Goal: Task Accomplishment & Management: Complete application form

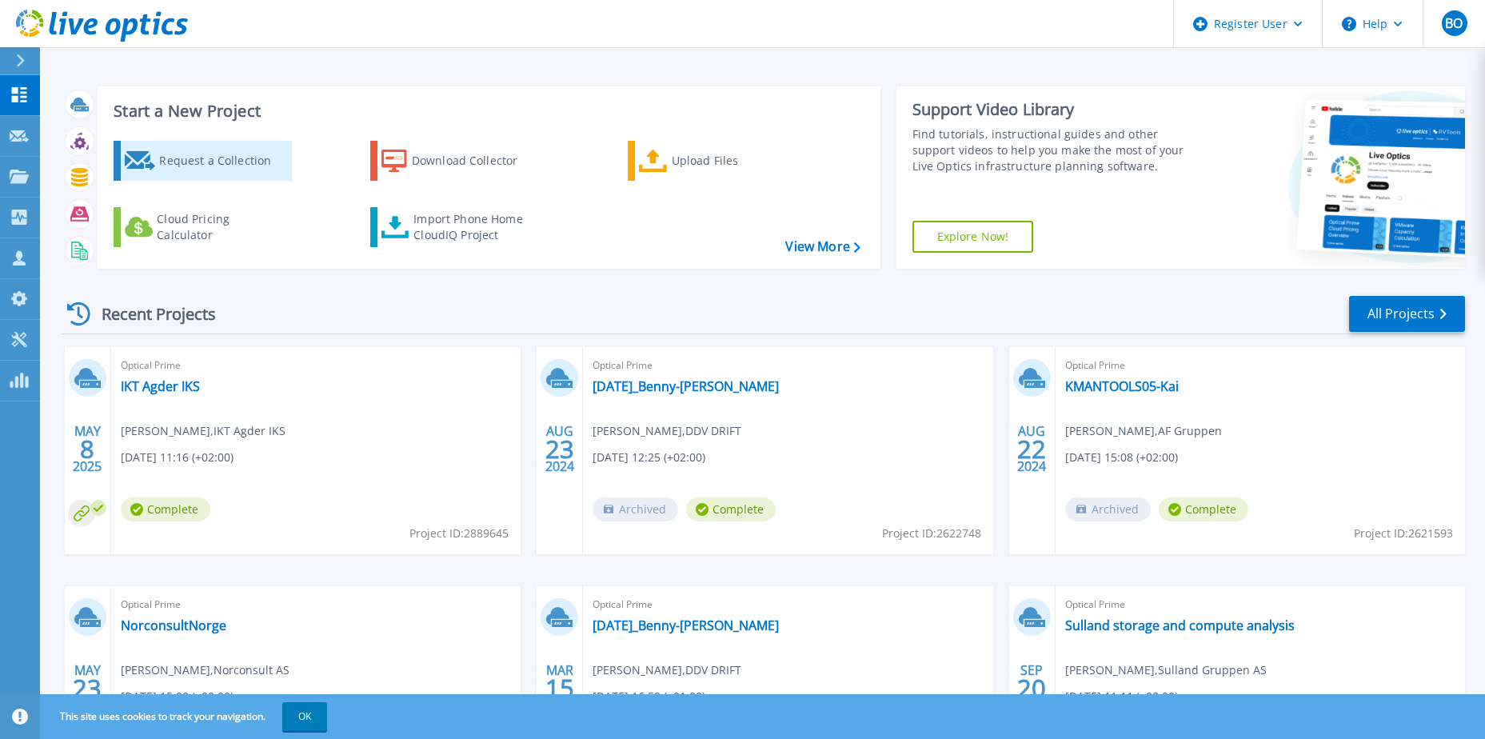
click at [176, 162] on div "Request a Collection" at bounding box center [223, 161] width 128 height 32
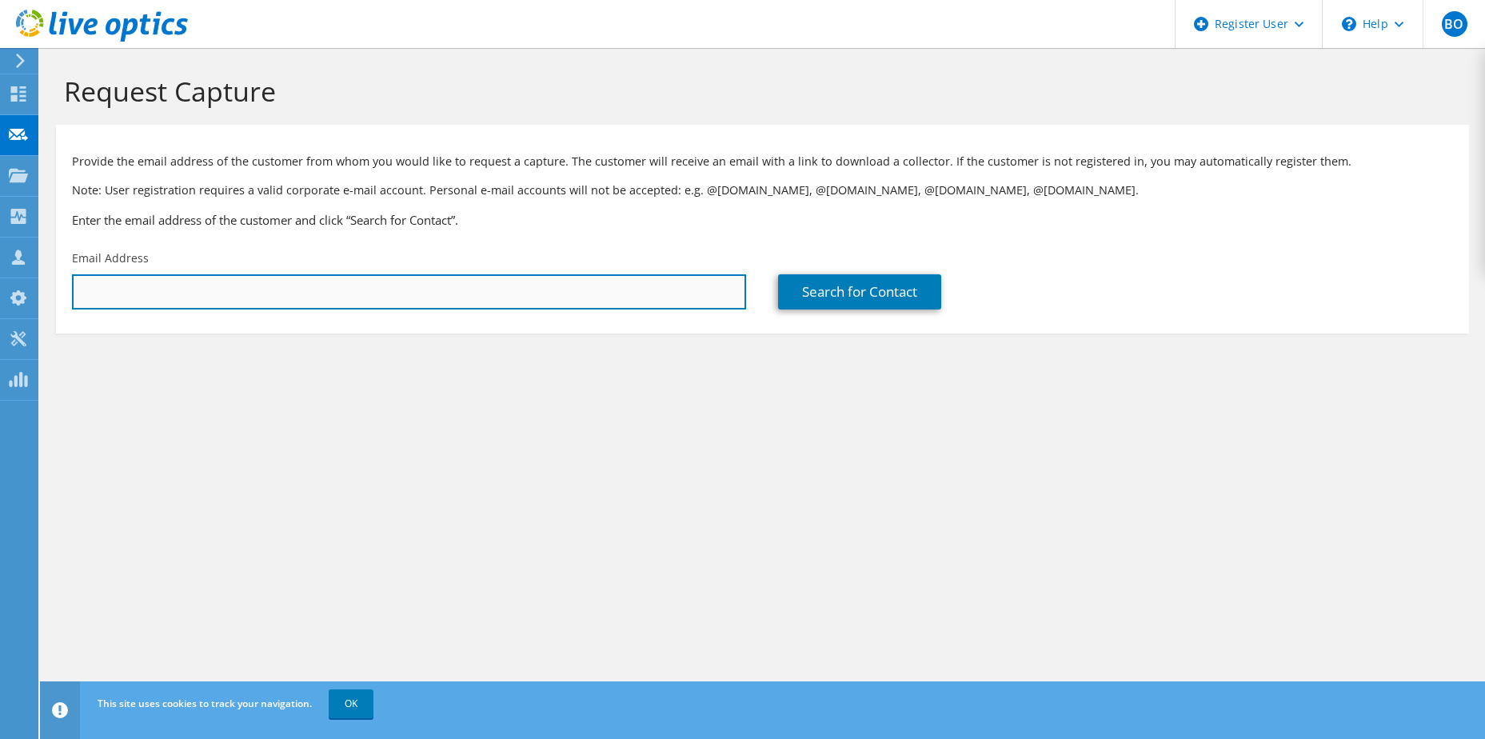
click at [202, 293] on input "text" at bounding box center [409, 291] width 674 height 35
paste input "stale.nagel-alne@spk.no"
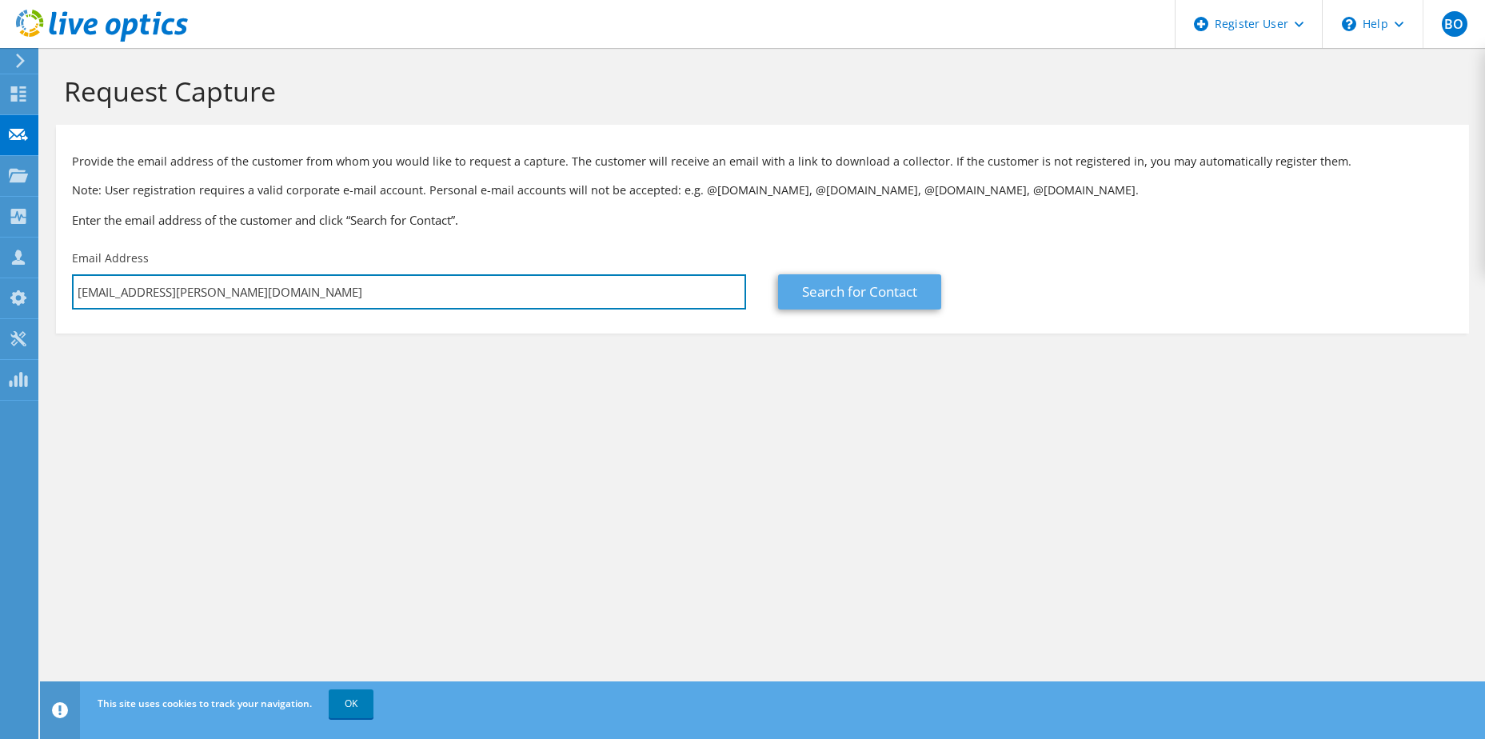
type input "stale.nagel-alne@spk.no"
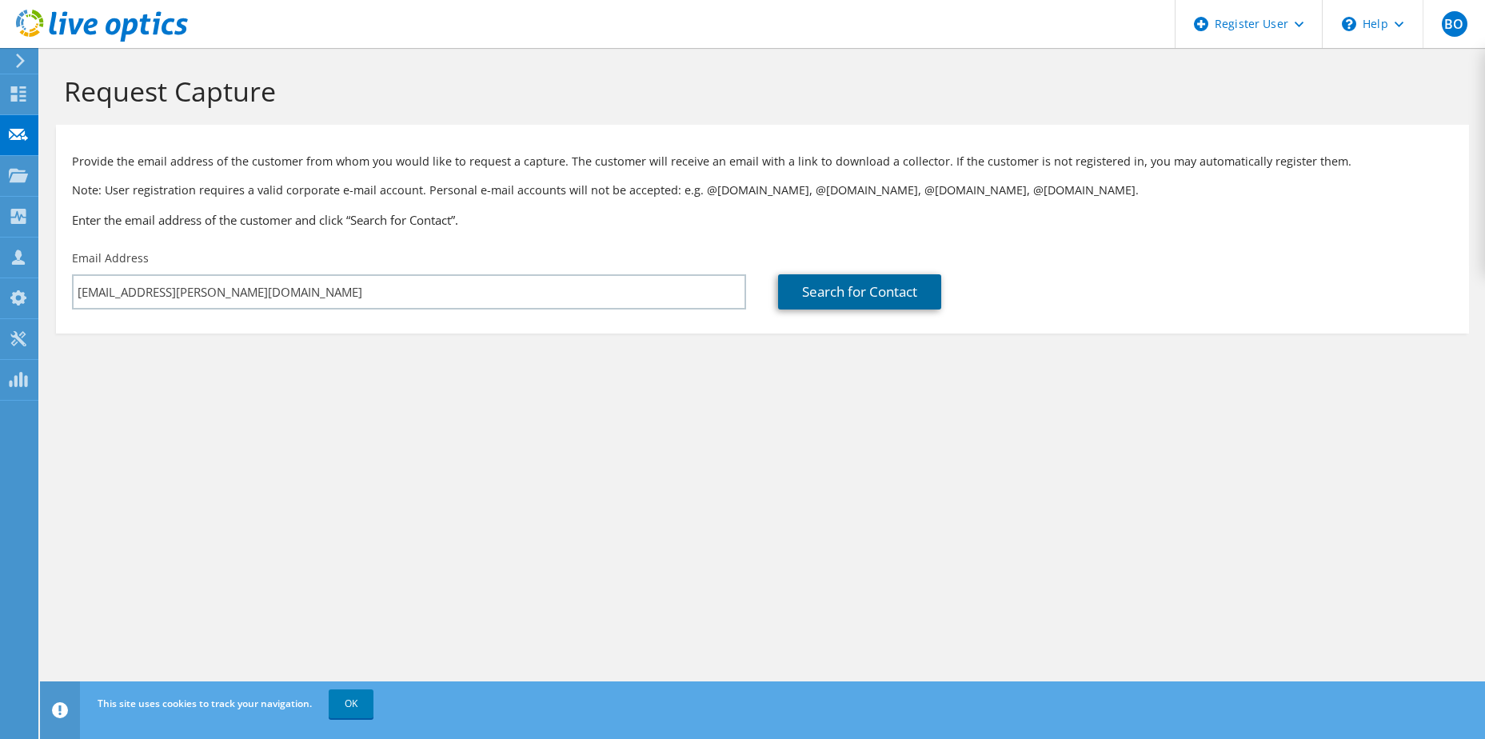
click at [869, 291] on link "Search for Contact" at bounding box center [859, 291] width 163 height 35
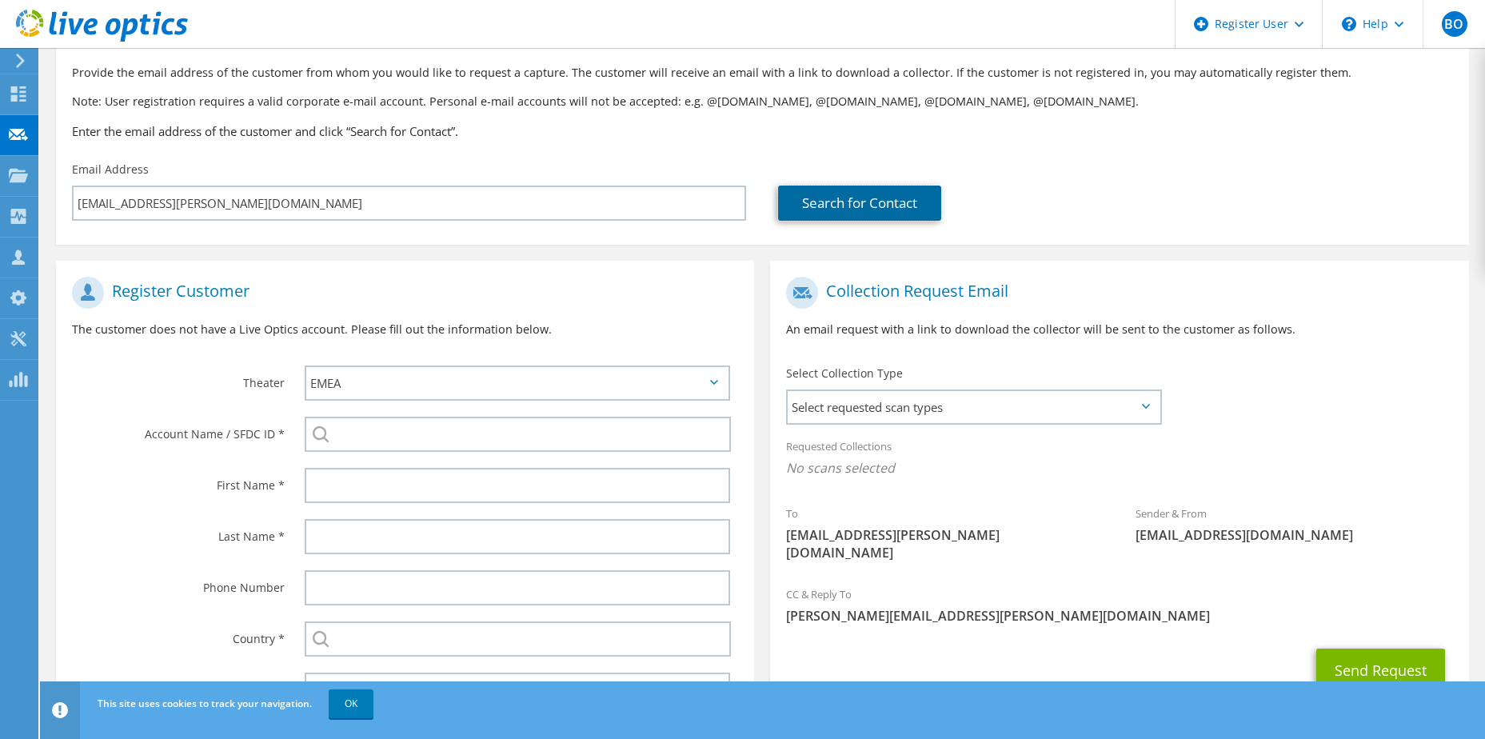
scroll to position [170, 0]
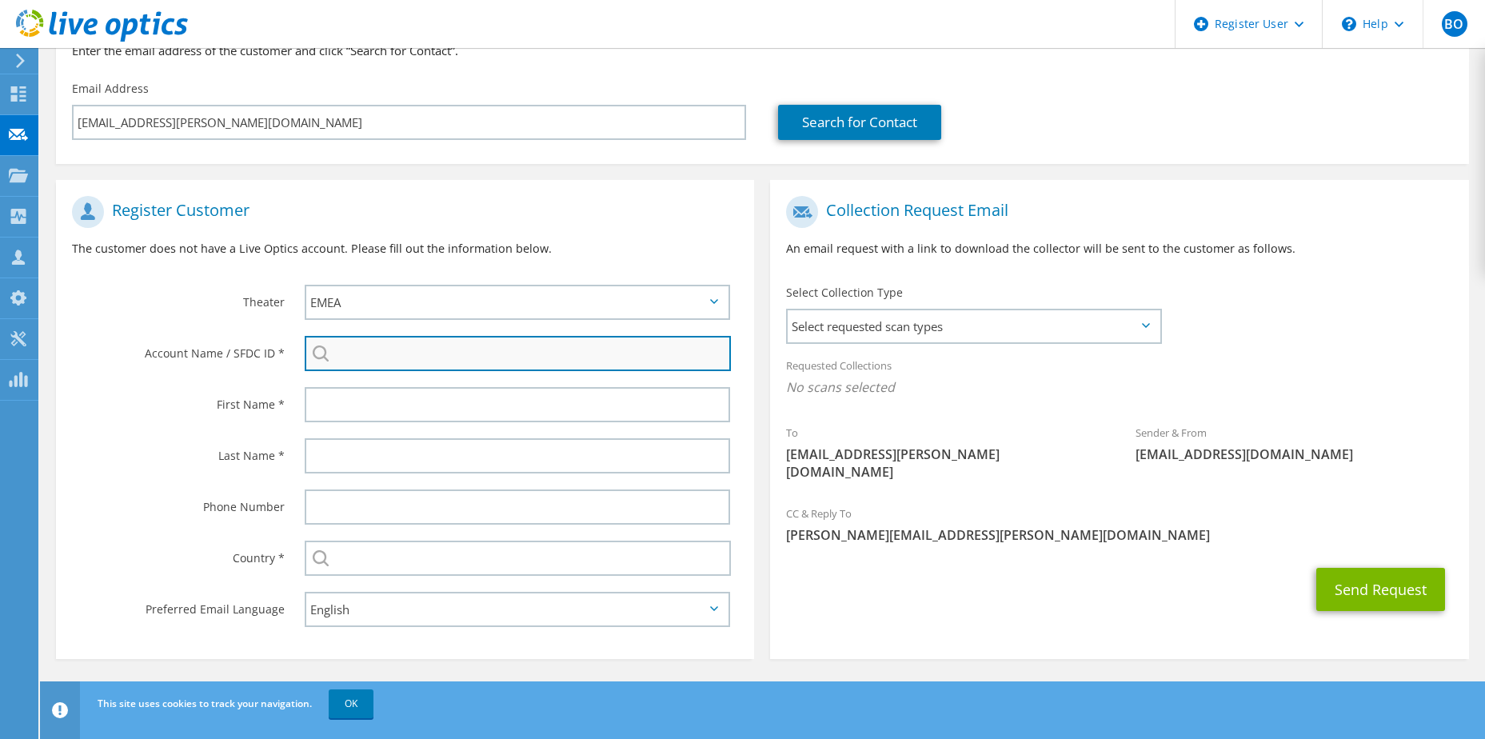
click at [408, 361] on input "search" at bounding box center [518, 353] width 426 height 35
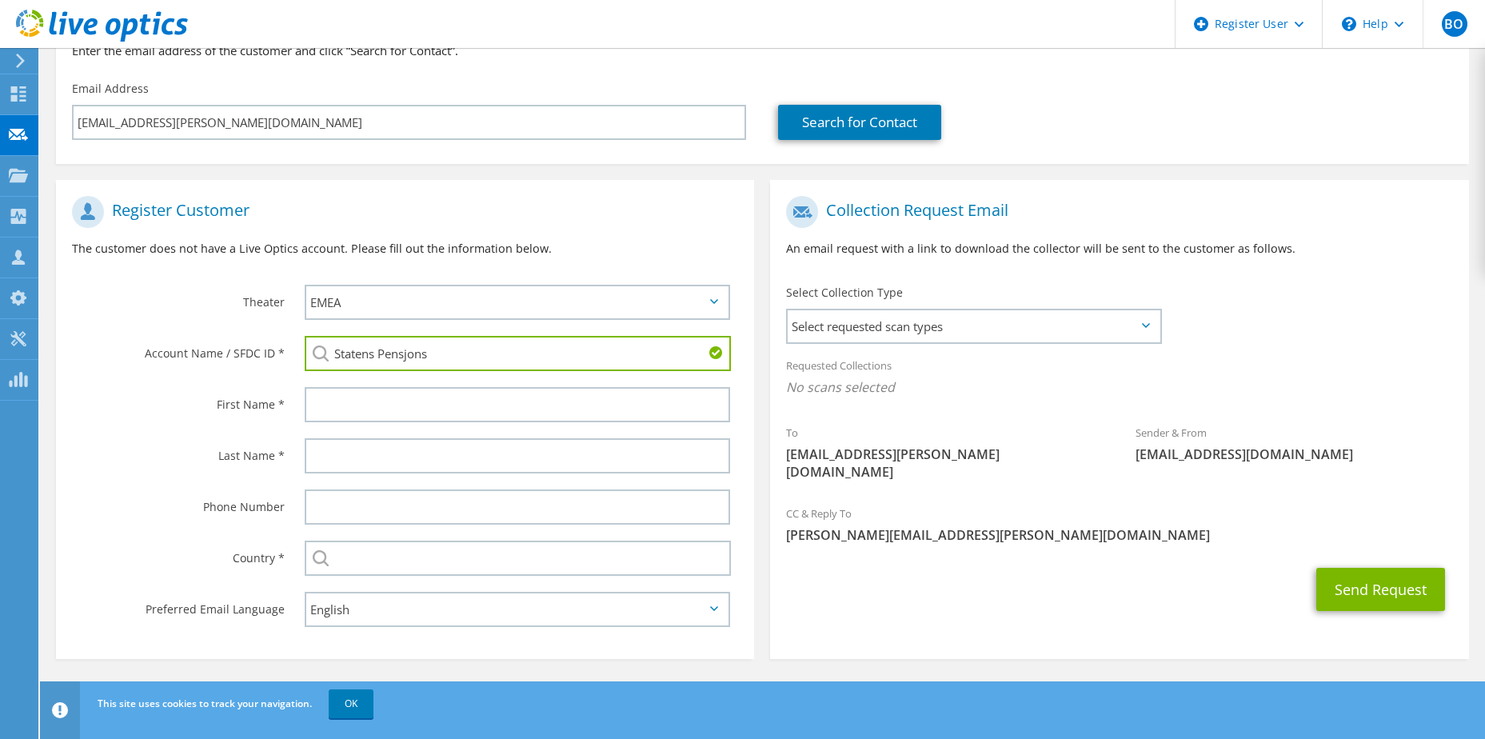
click at [398, 374] on li "Statens Pensjonskasse : 1703989367" at bounding box center [438, 364] width 267 height 19
type input "Statens Pensjonskasse : 1703989367"
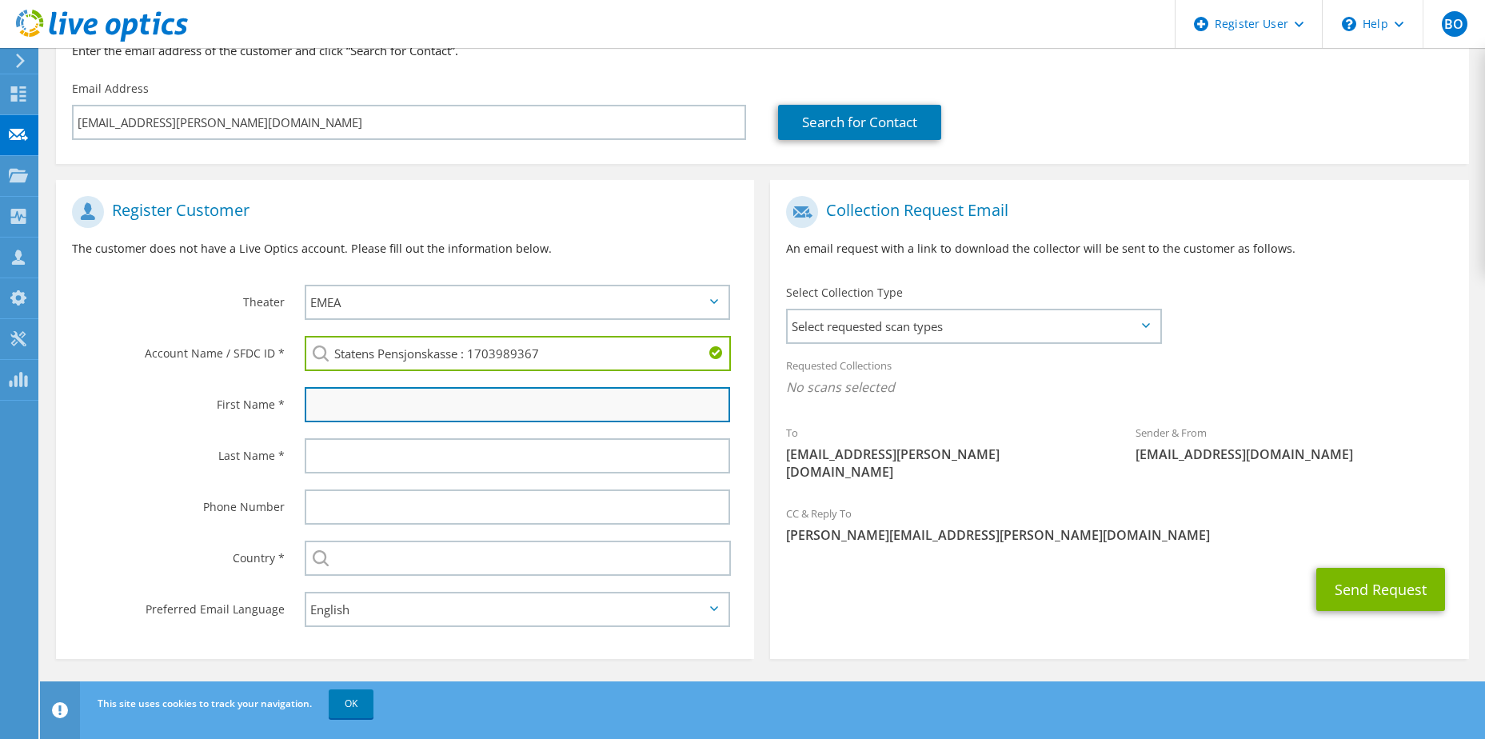
click at [399, 402] on input "text" at bounding box center [518, 404] width 426 height 35
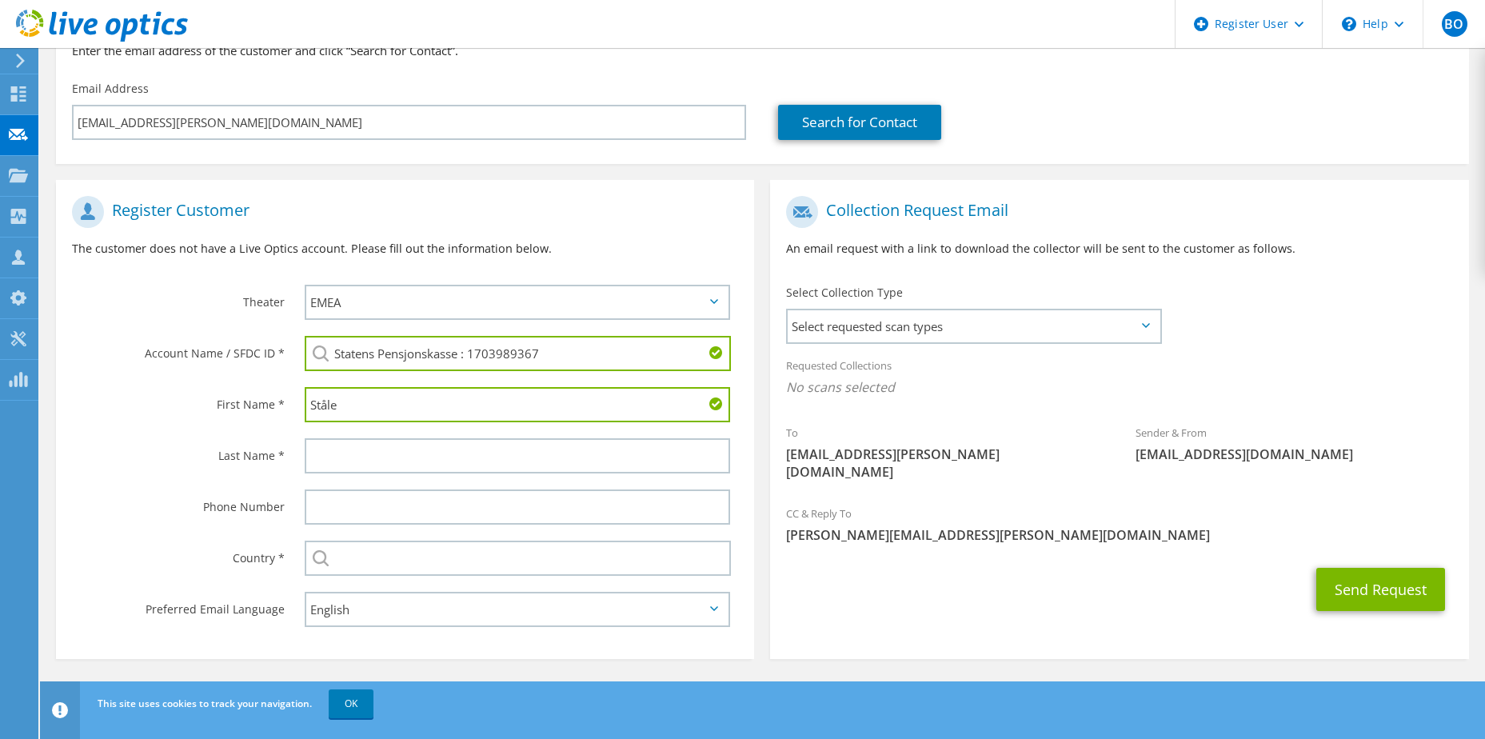
type input "Ståle"
type input "Nagel-Alne"
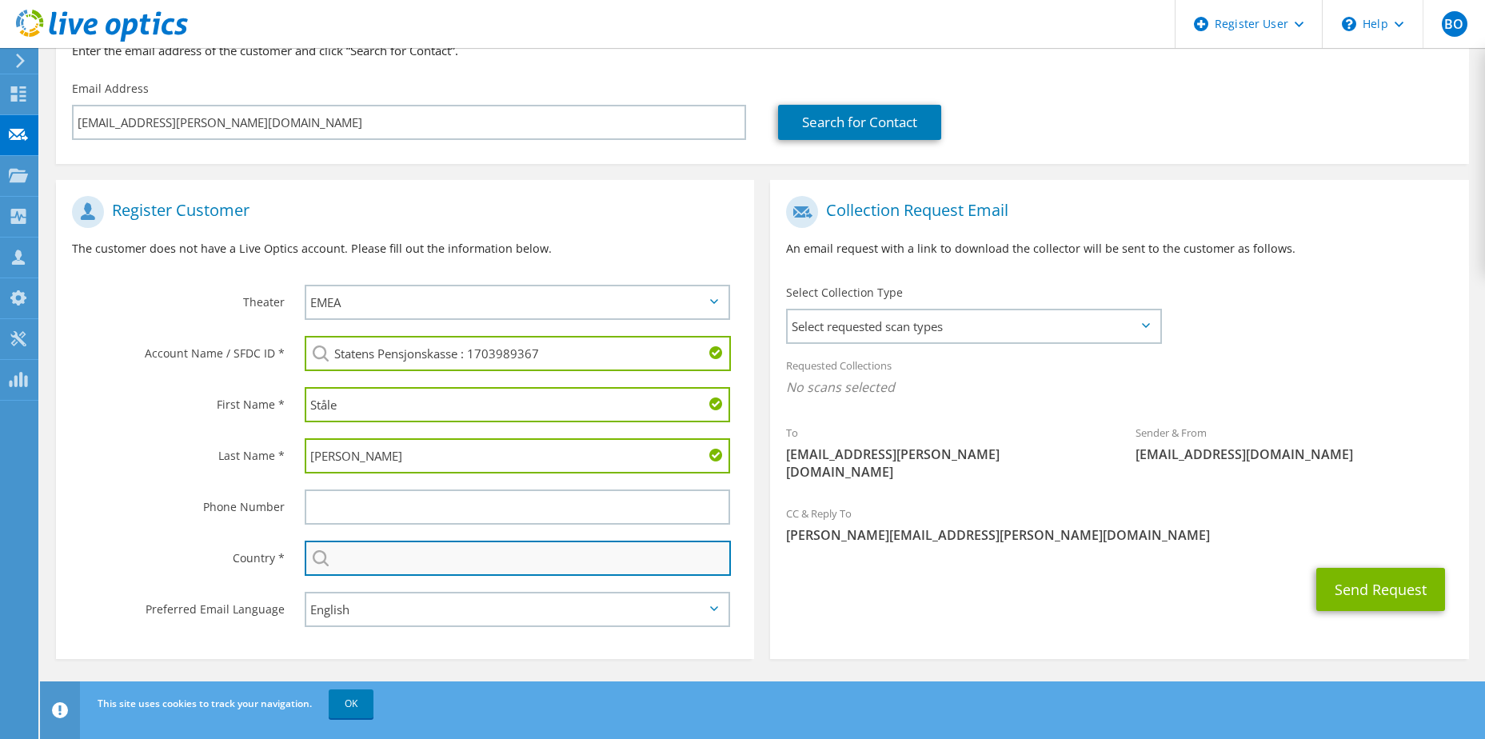
click at [412, 548] on input "text" at bounding box center [518, 558] width 426 height 35
type input "[GEOGRAPHIC_DATA]"
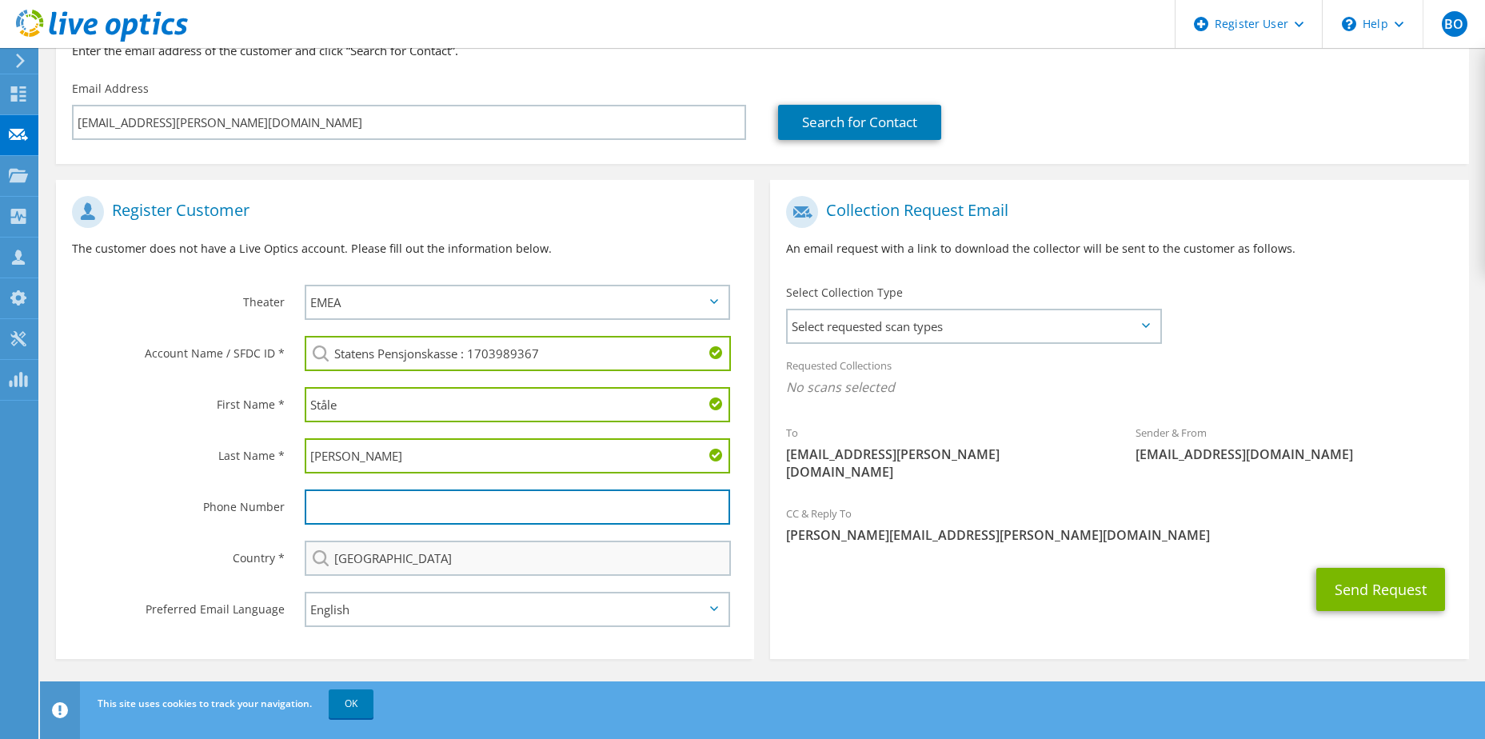
type input "91758644"
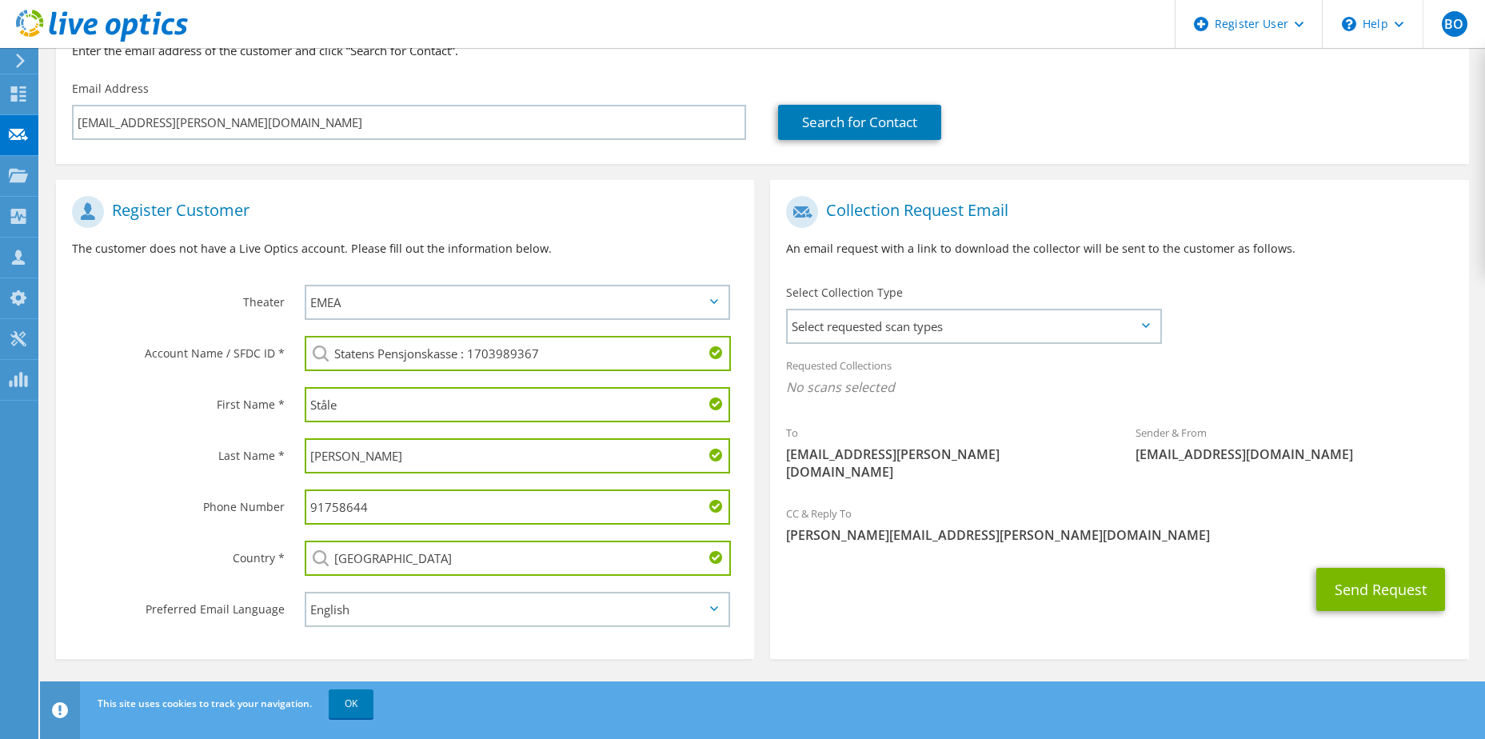
click at [109, 518] on div "Phone Number" at bounding box center [172, 507] width 233 height 50
click at [139, 532] on div "Phone Number 91758644" at bounding box center [405, 507] width 698 height 51
click at [972, 340] on span "Select requested scan types" at bounding box center [974, 326] width 372 height 32
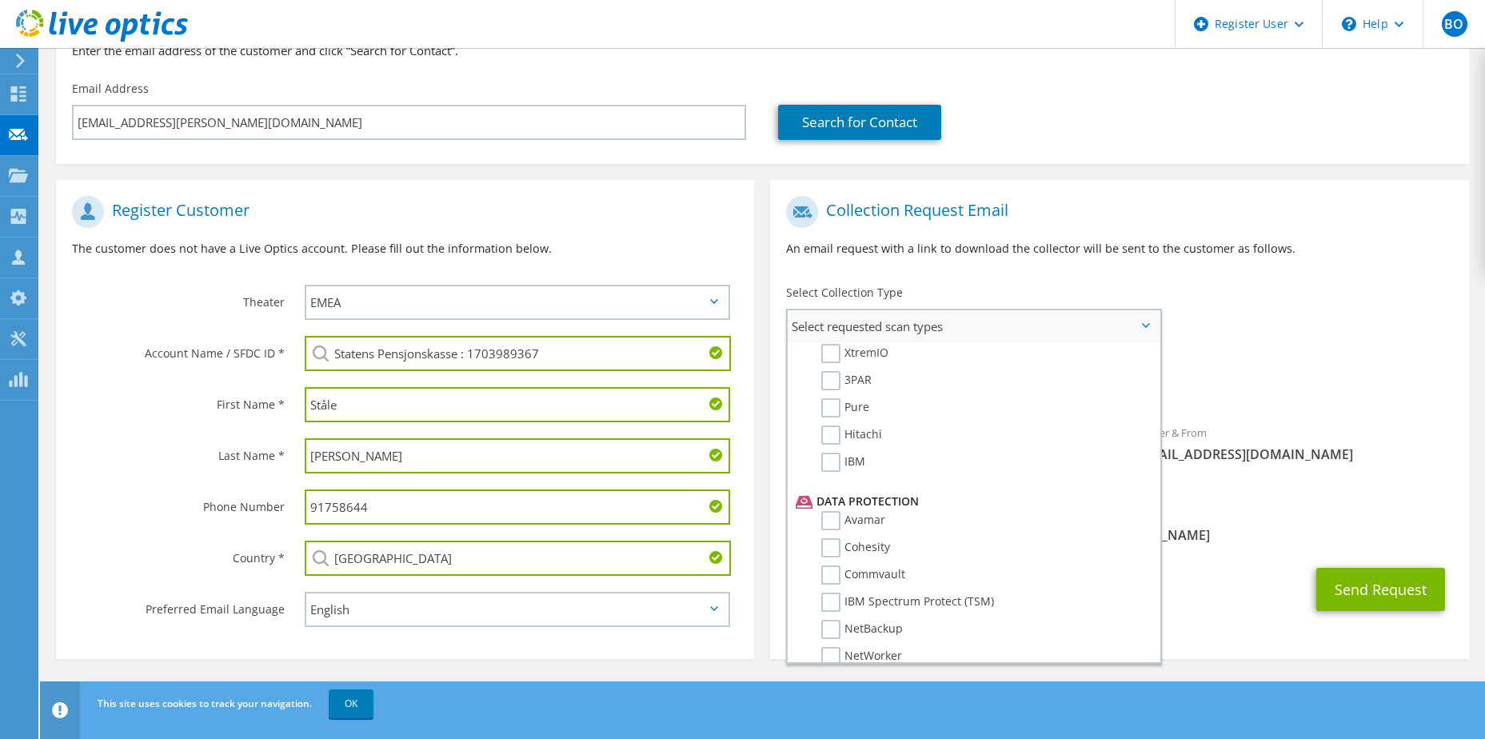
scroll to position [466, 0]
click at [833, 458] on label "3PAR" at bounding box center [846, 460] width 50 height 19
click at [0, 0] on input "3PAR" at bounding box center [0, 0] width 0 height 0
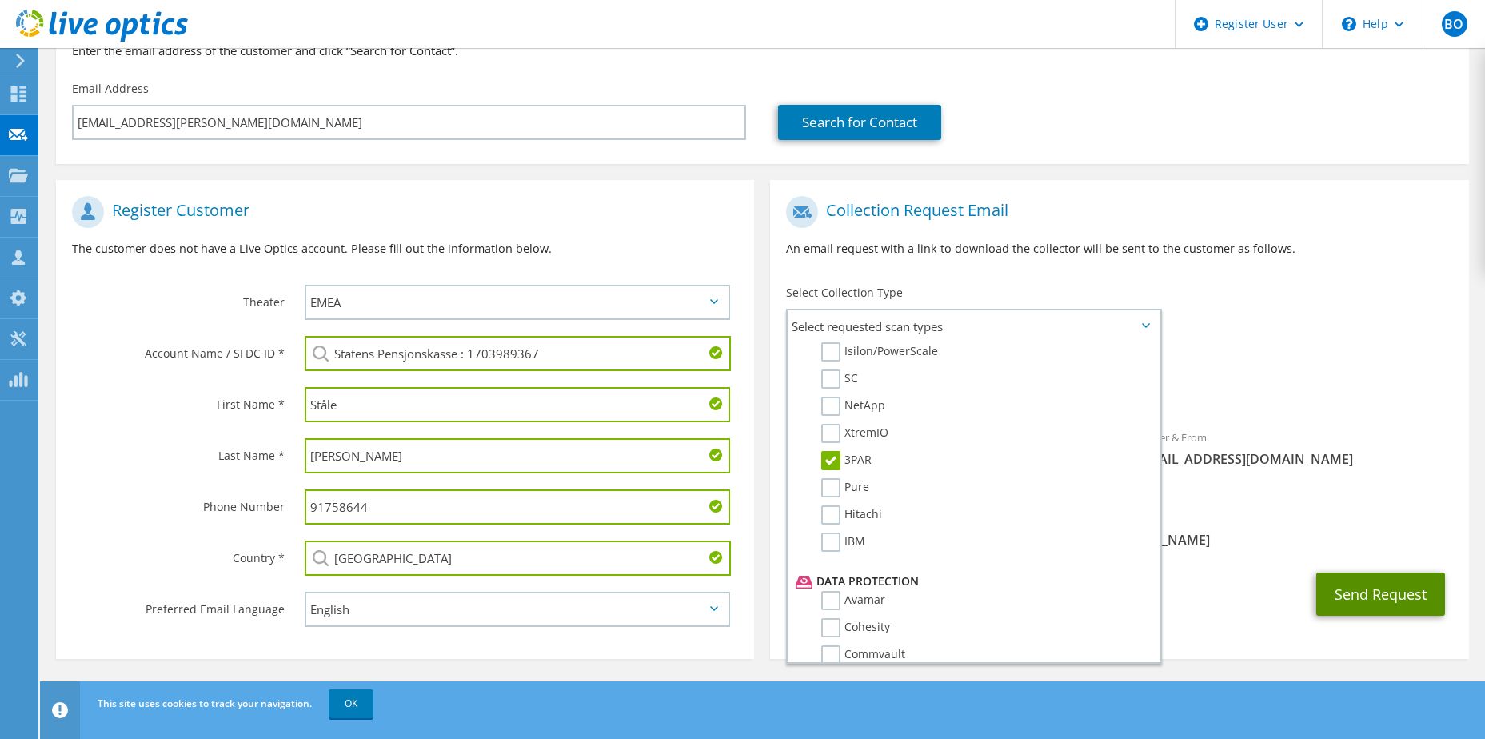
click at [1365, 574] on button "Send Request" at bounding box center [1381, 594] width 129 height 43
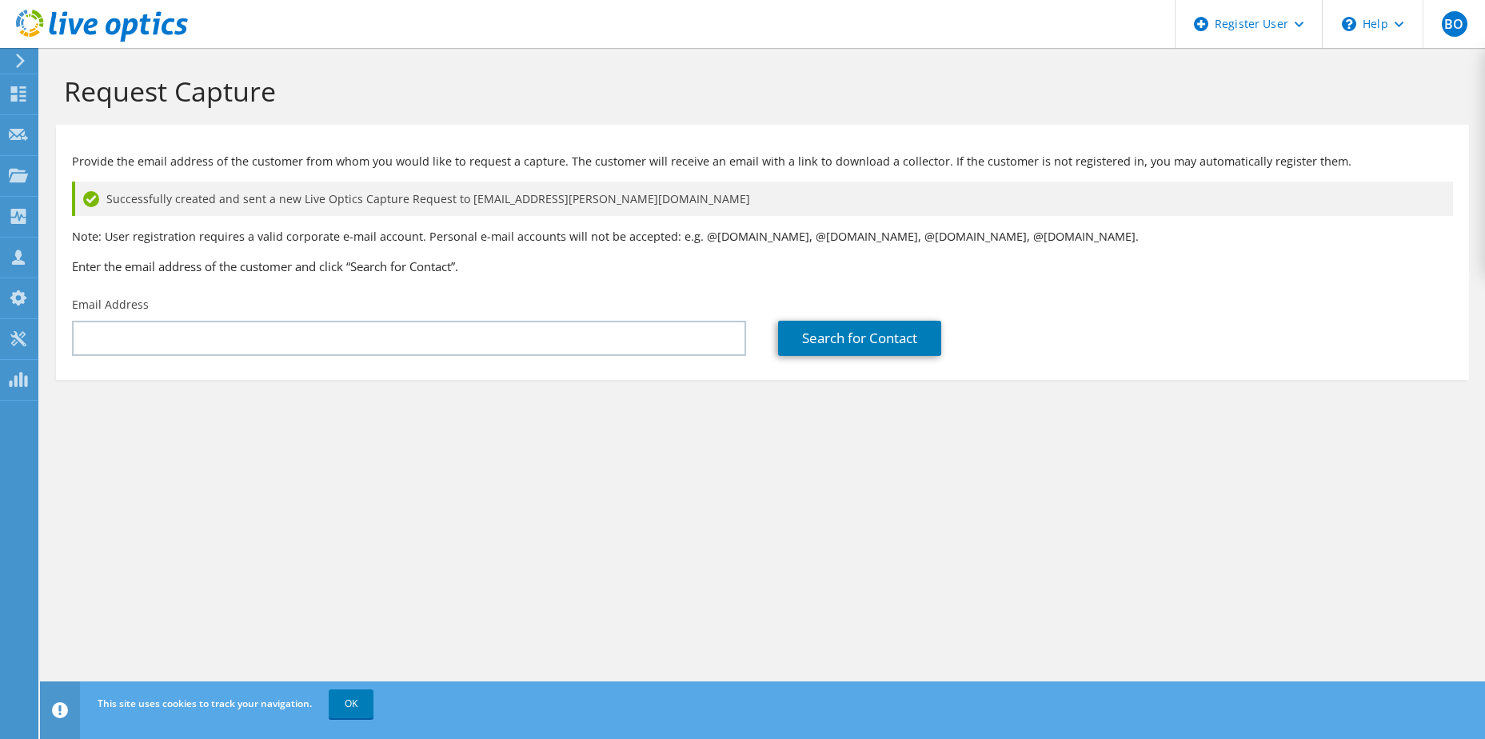
click at [710, 623] on div "Request Capture Provide the email address of the customer from whom you would l…" at bounding box center [762, 393] width 1445 height 691
